Goal: Navigation & Orientation: Find specific page/section

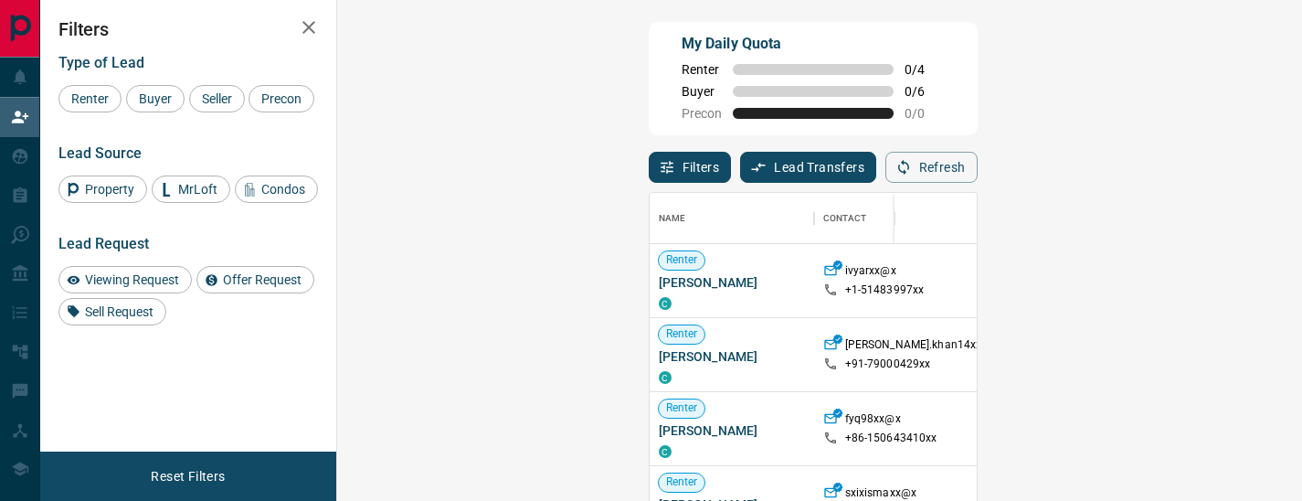
scroll to position [371, 926]
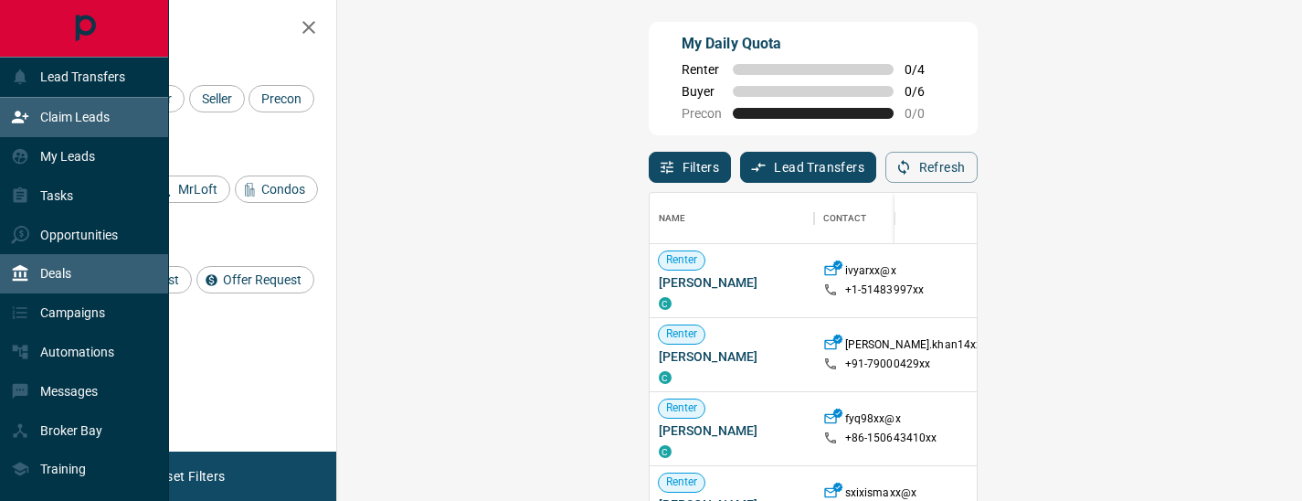
click at [74, 281] on div "Deals" at bounding box center [84, 273] width 169 height 39
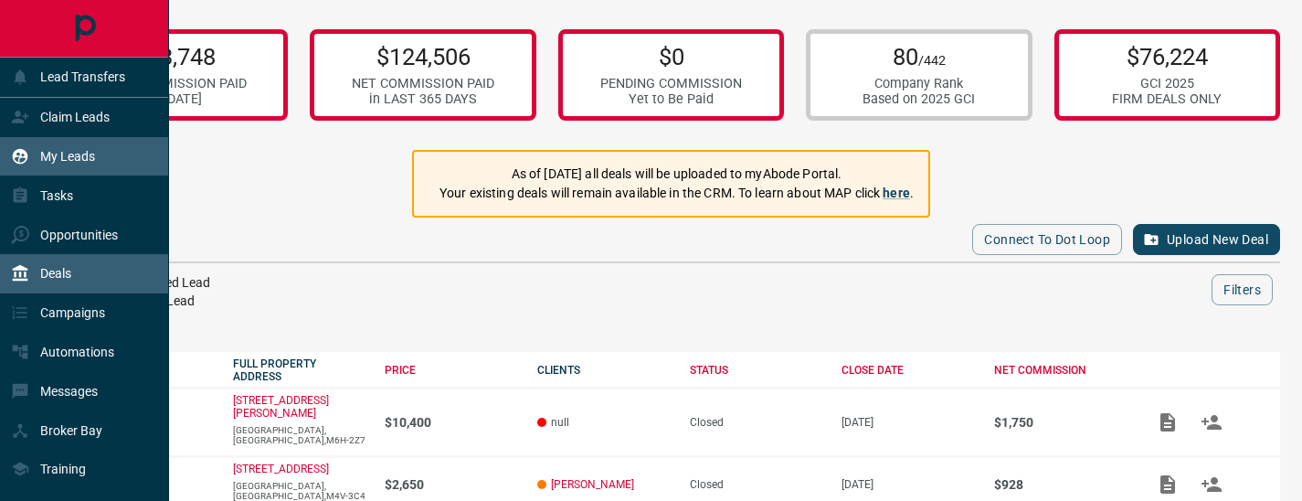
click at [92, 151] on p "My Leads" at bounding box center [67, 156] width 55 height 15
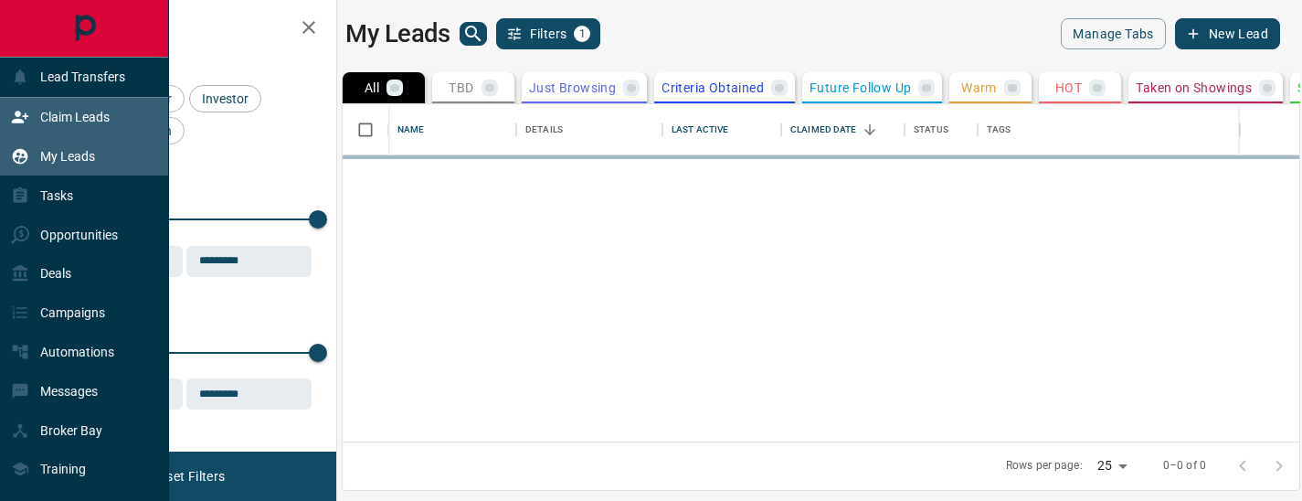
scroll to position [337, 957]
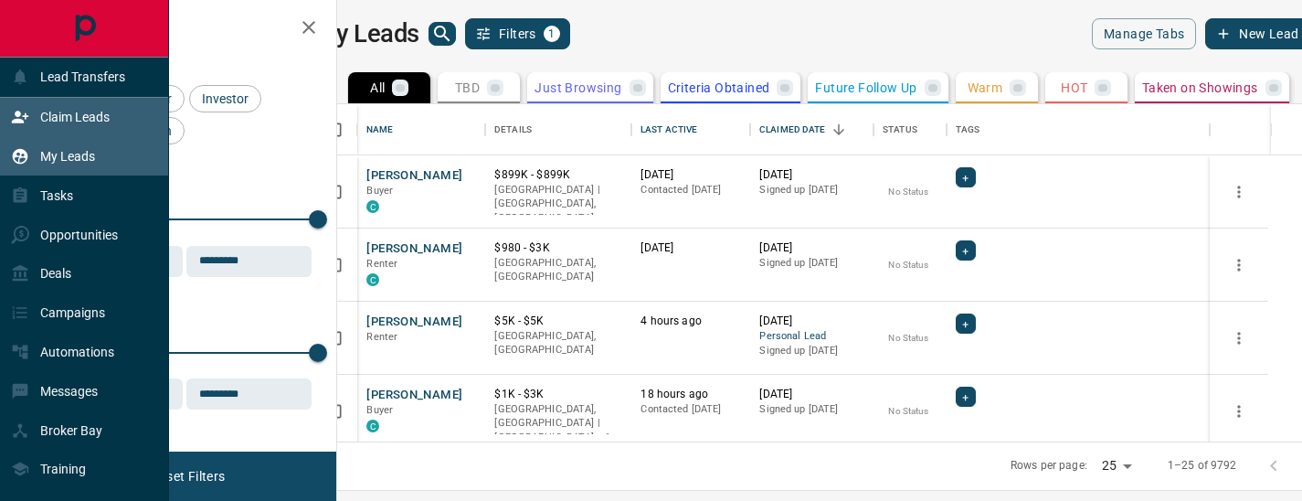
click at [92, 121] on p "Claim Leads" at bounding box center [74, 117] width 69 height 15
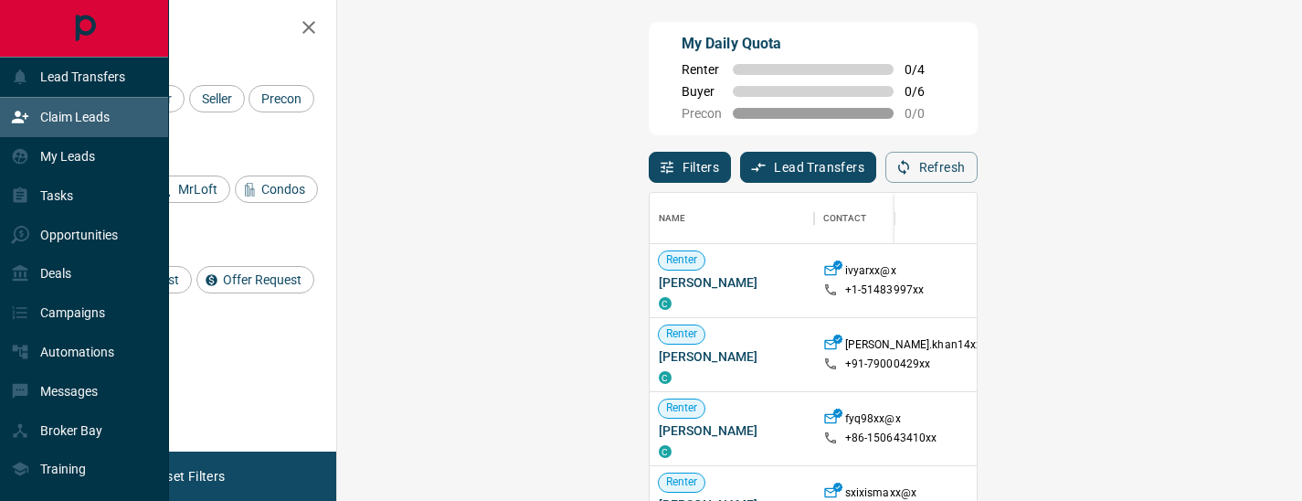
scroll to position [371, 926]
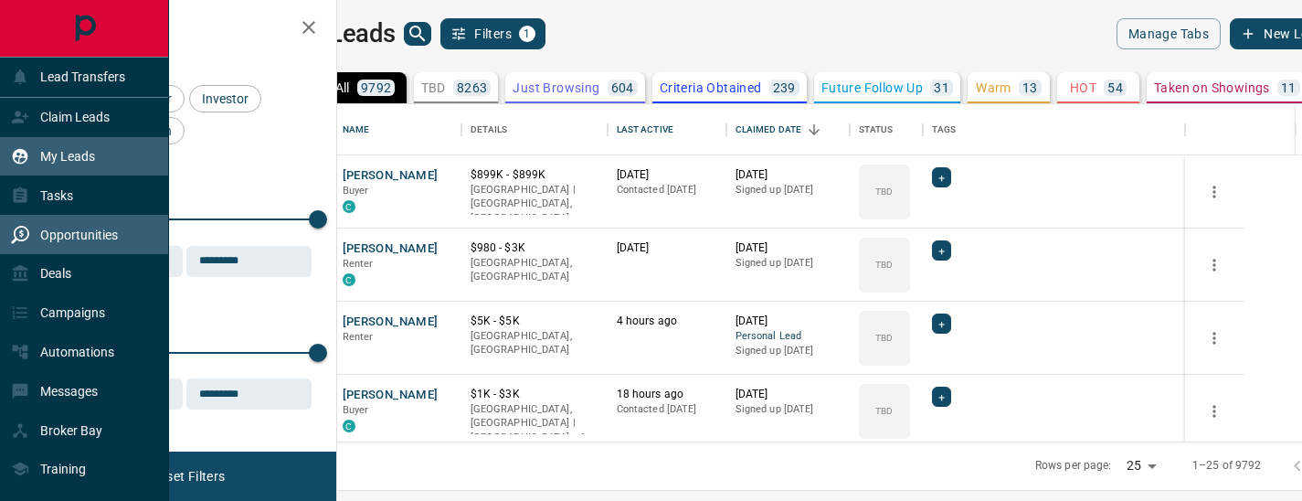
scroll to position [337, 957]
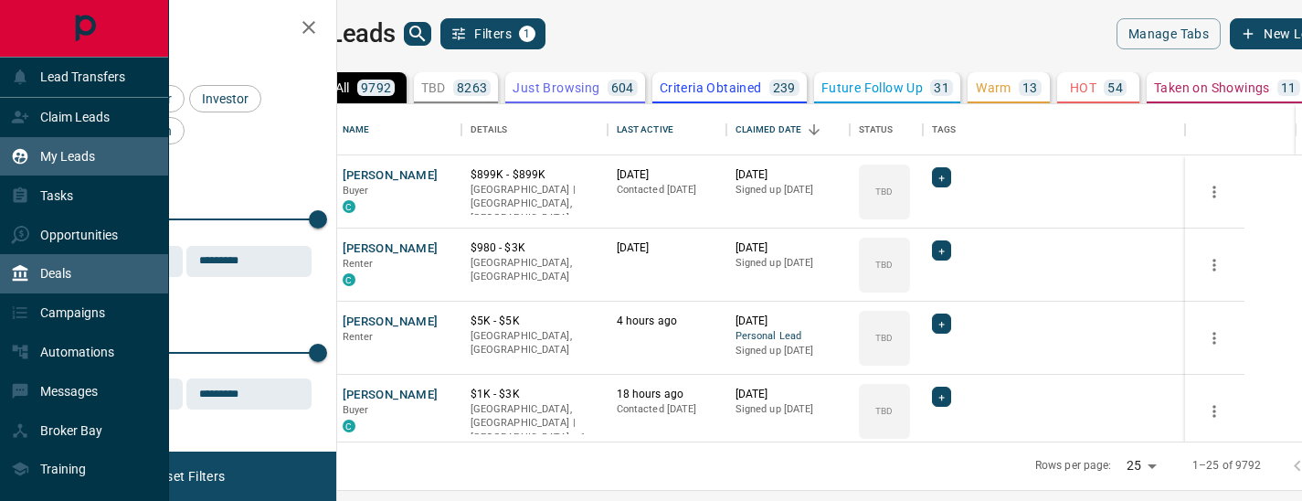
click at [69, 270] on p "Deals" at bounding box center [55, 273] width 31 height 15
